Goal: Information Seeking & Learning: Learn about a topic

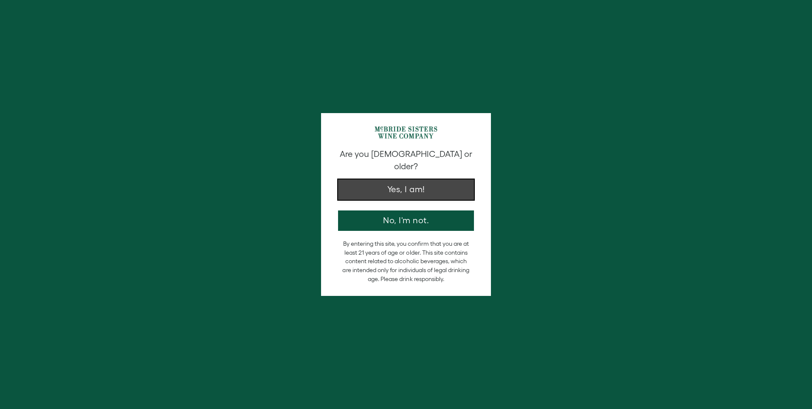
click at [409, 185] on button "Yes, I am!" at bounding box center [406, 189] width 136 height 20
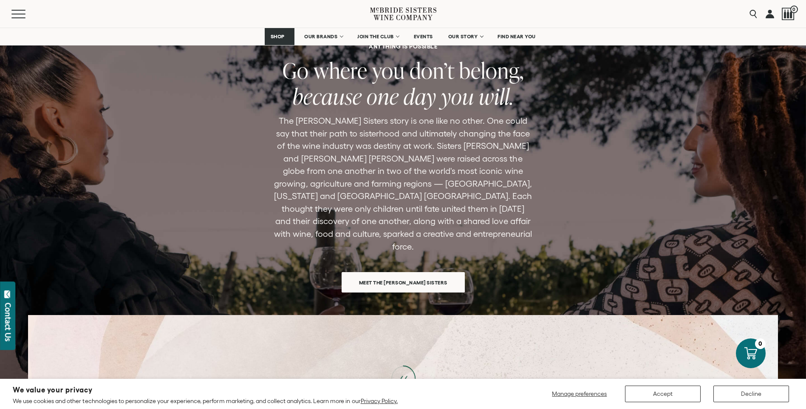
scroll to position [2506, 0]
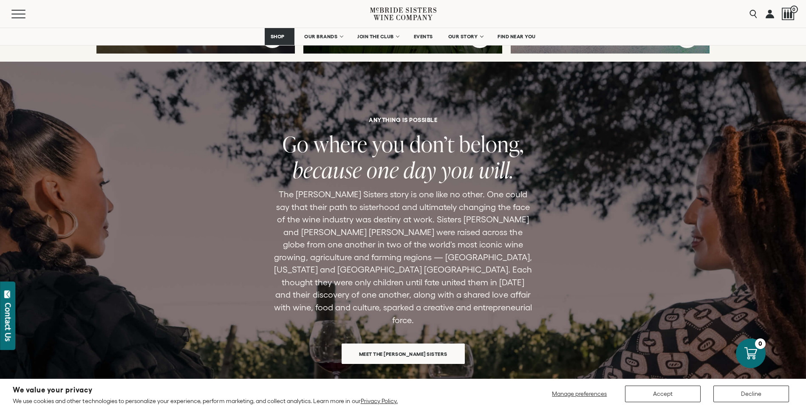
click at [384, 345] on span "Meet the [PERSON_NAME] Sisters" at bounding box center [403, 353] width 118 height 17
